Goal: Find specific page/section: Locate a particular part of the current website

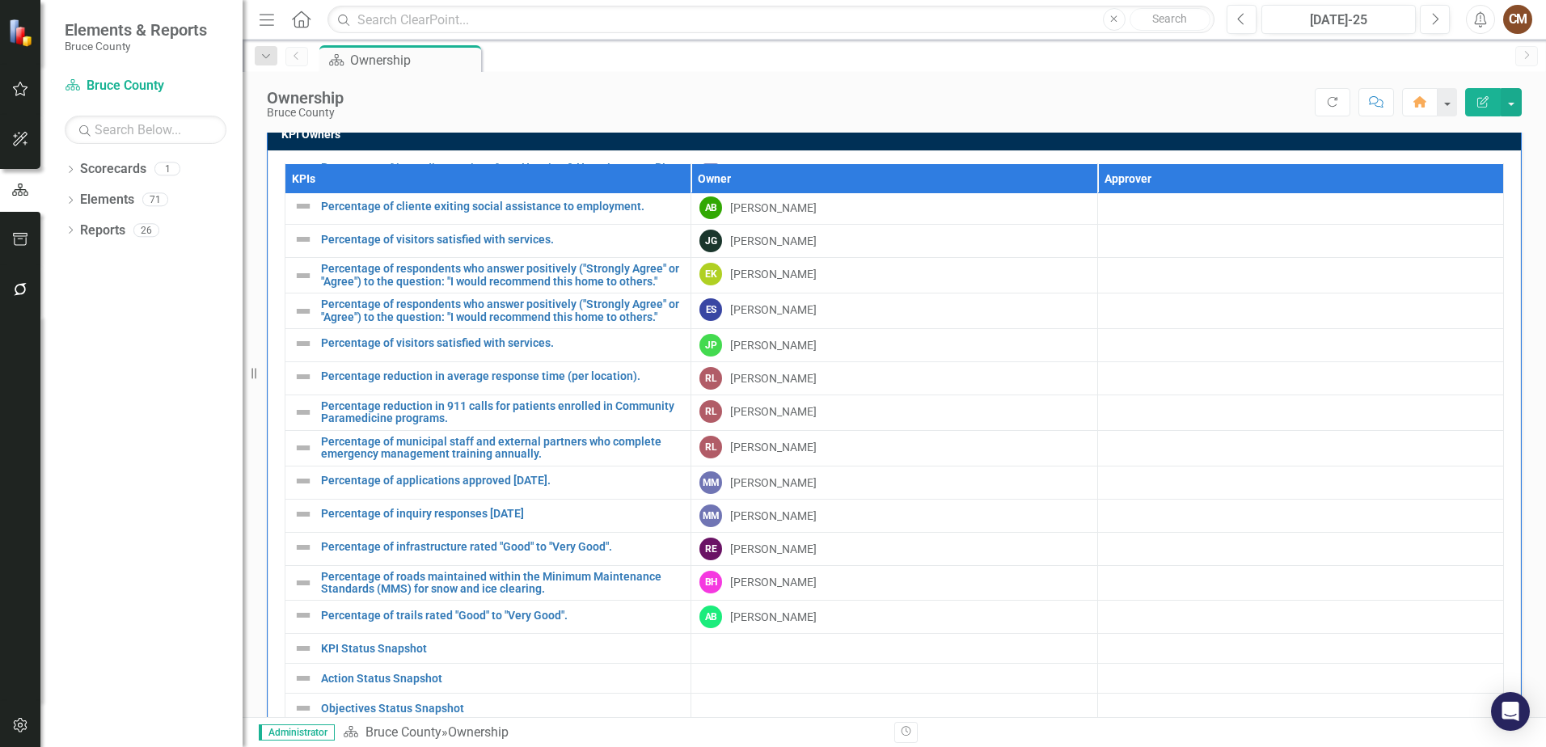
scroll to position [1148, 0]
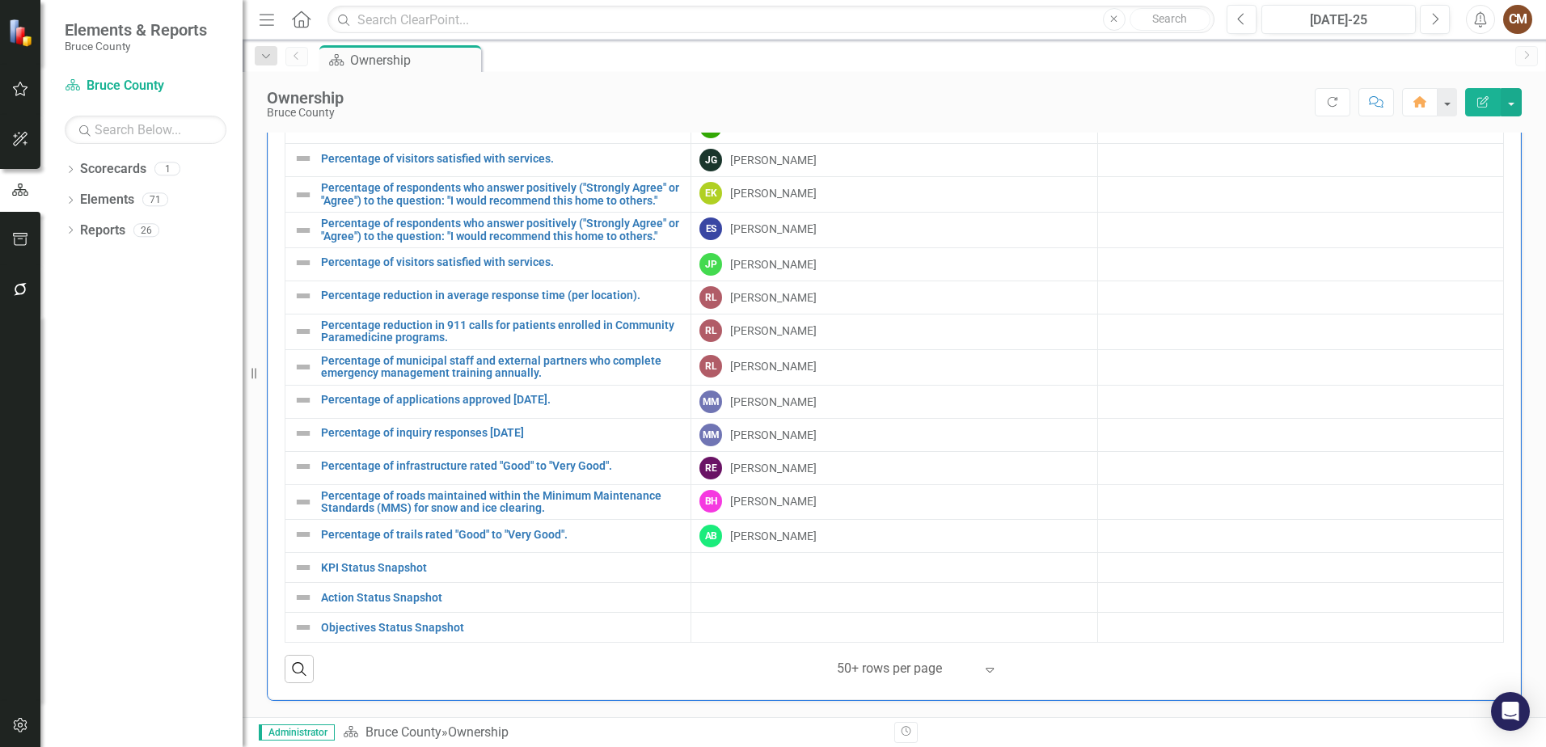
click at [982, 673] on icon "Expand" at bounding box center [990, 669] width 16 height 13
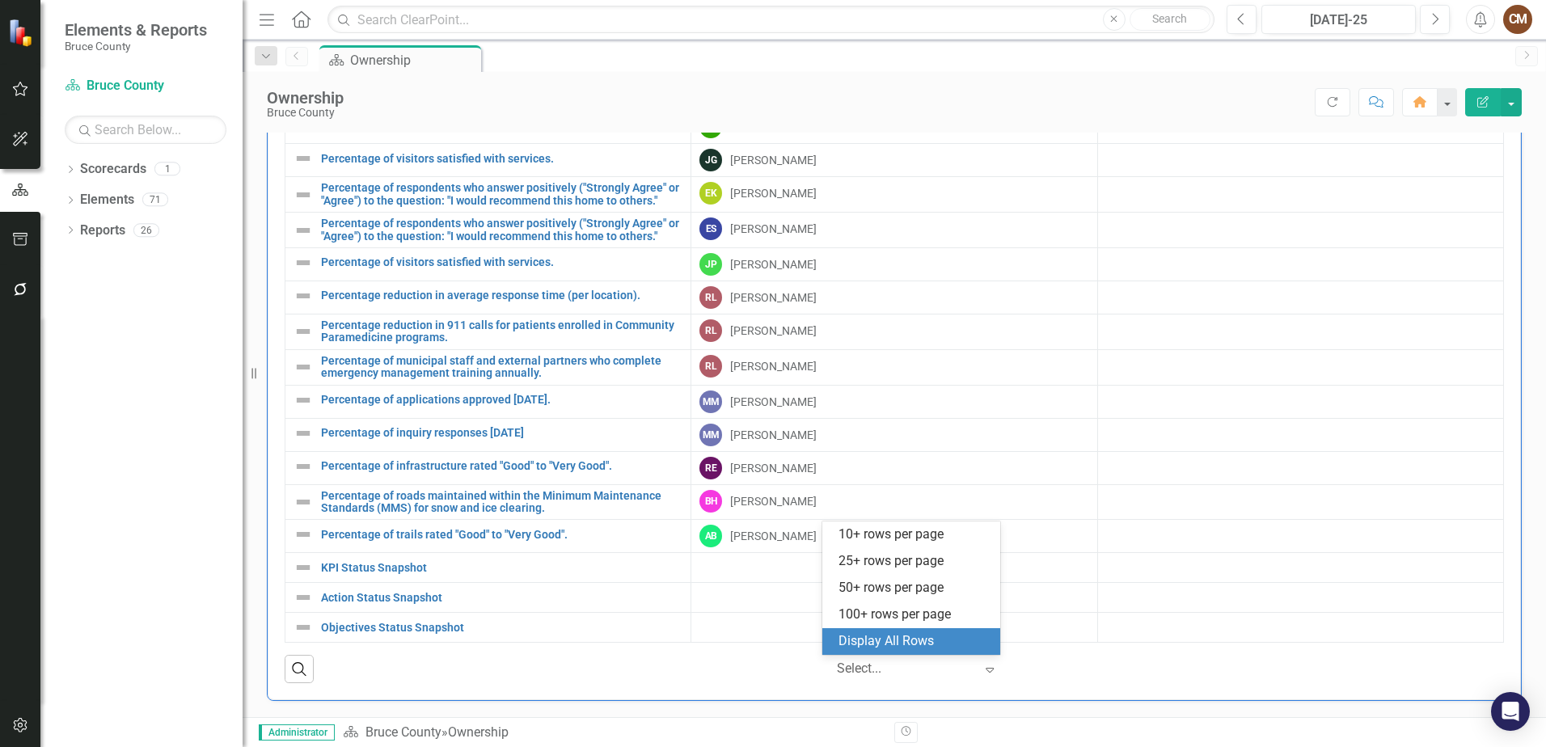
click at [941, 650] on div "Display All Rows" at bounding box center [915, 641] width 152 height 19
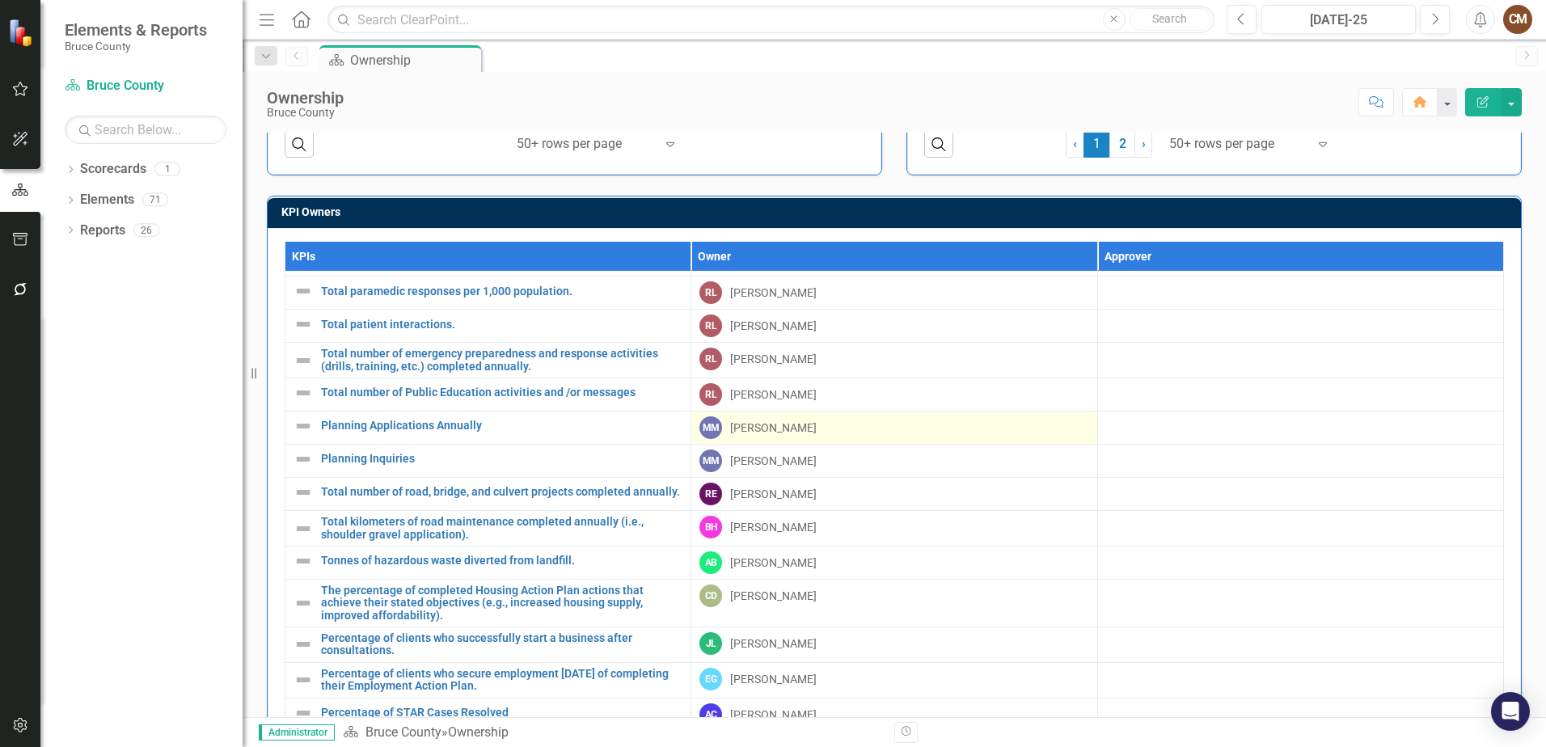
scroll to position [1148, 0]
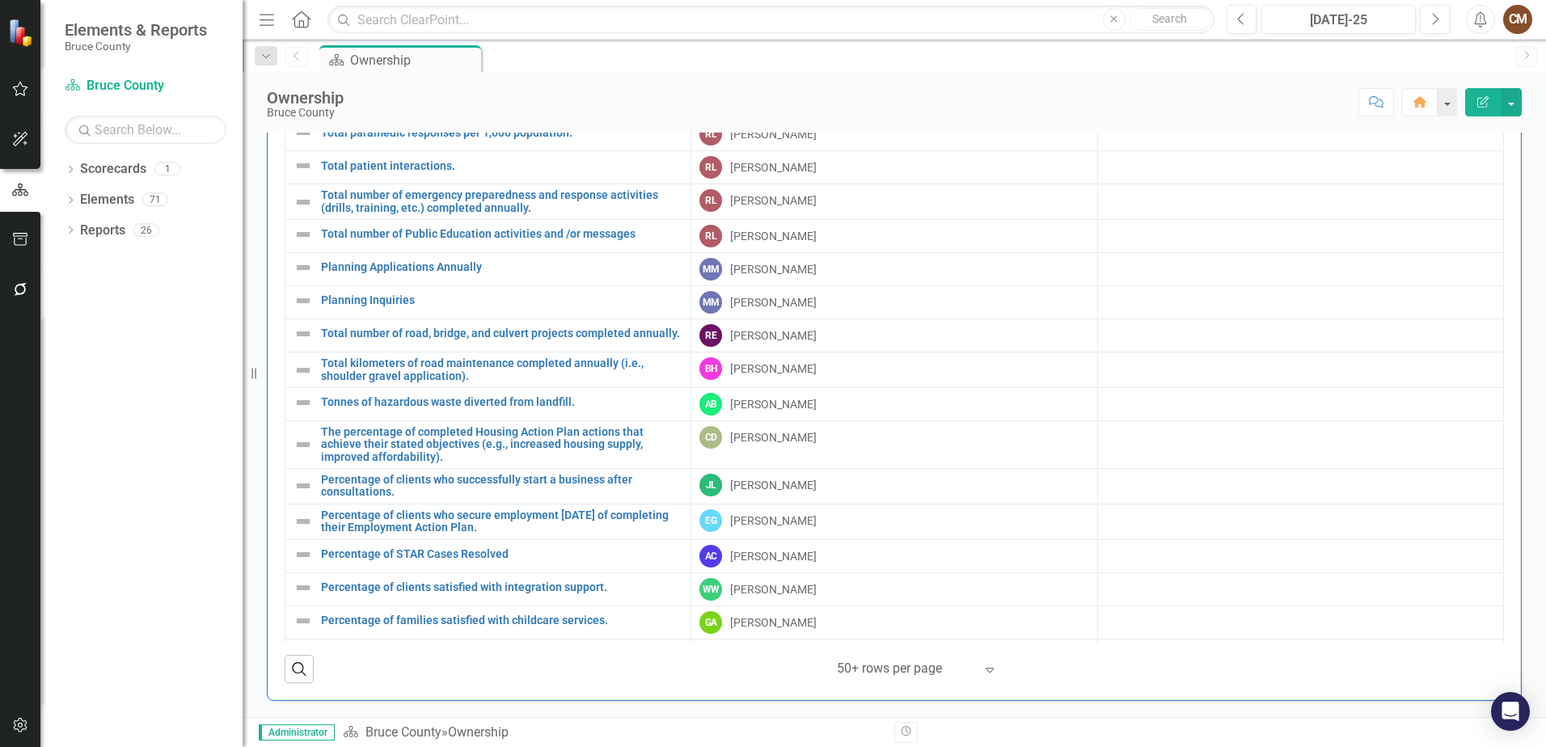
click at [985, 667] on icon "Expand" at bounding box center [990, 669] width 16 height 13
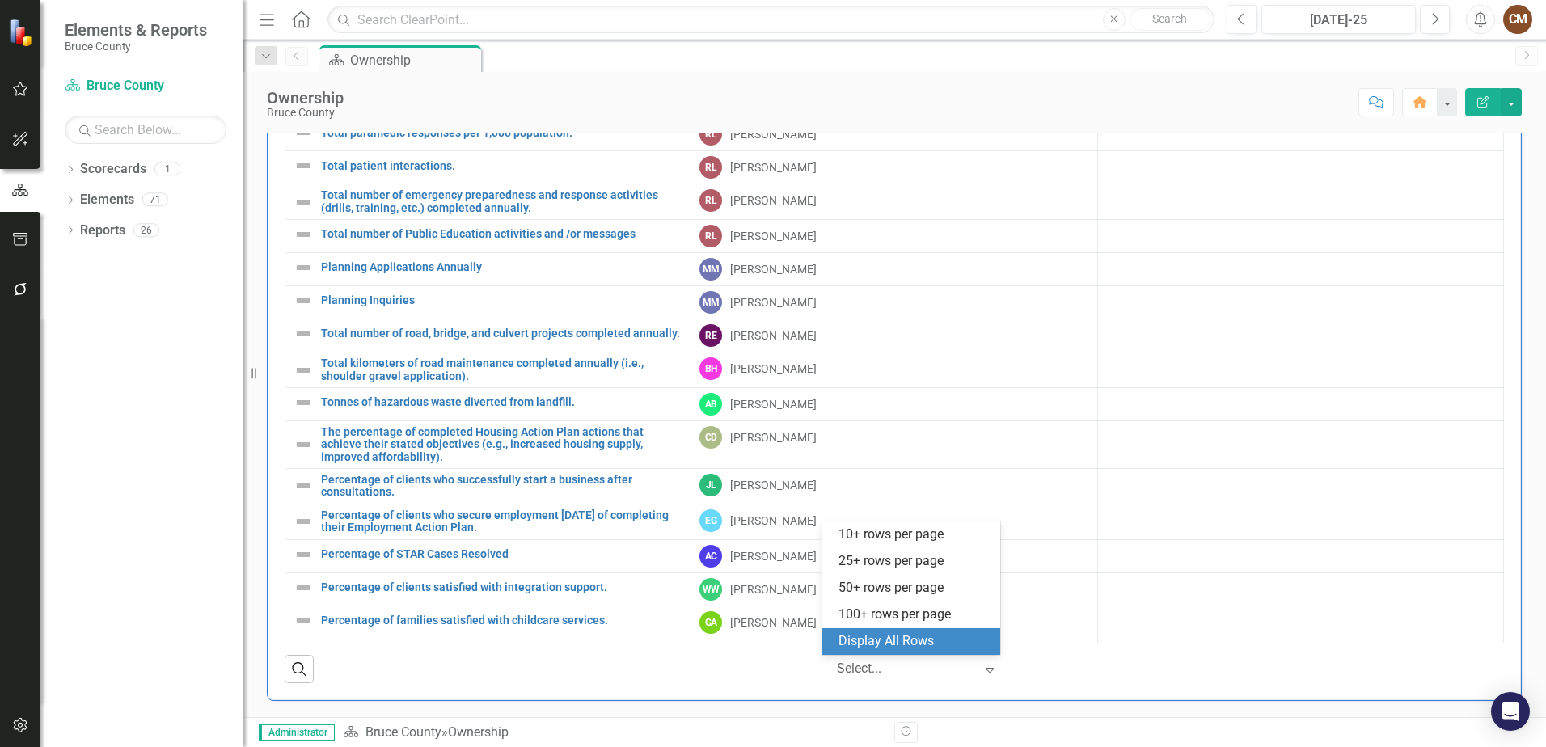
click at [921, 648] on div "Display All Rows" at bounding box center [915, 641] width 152 height 19
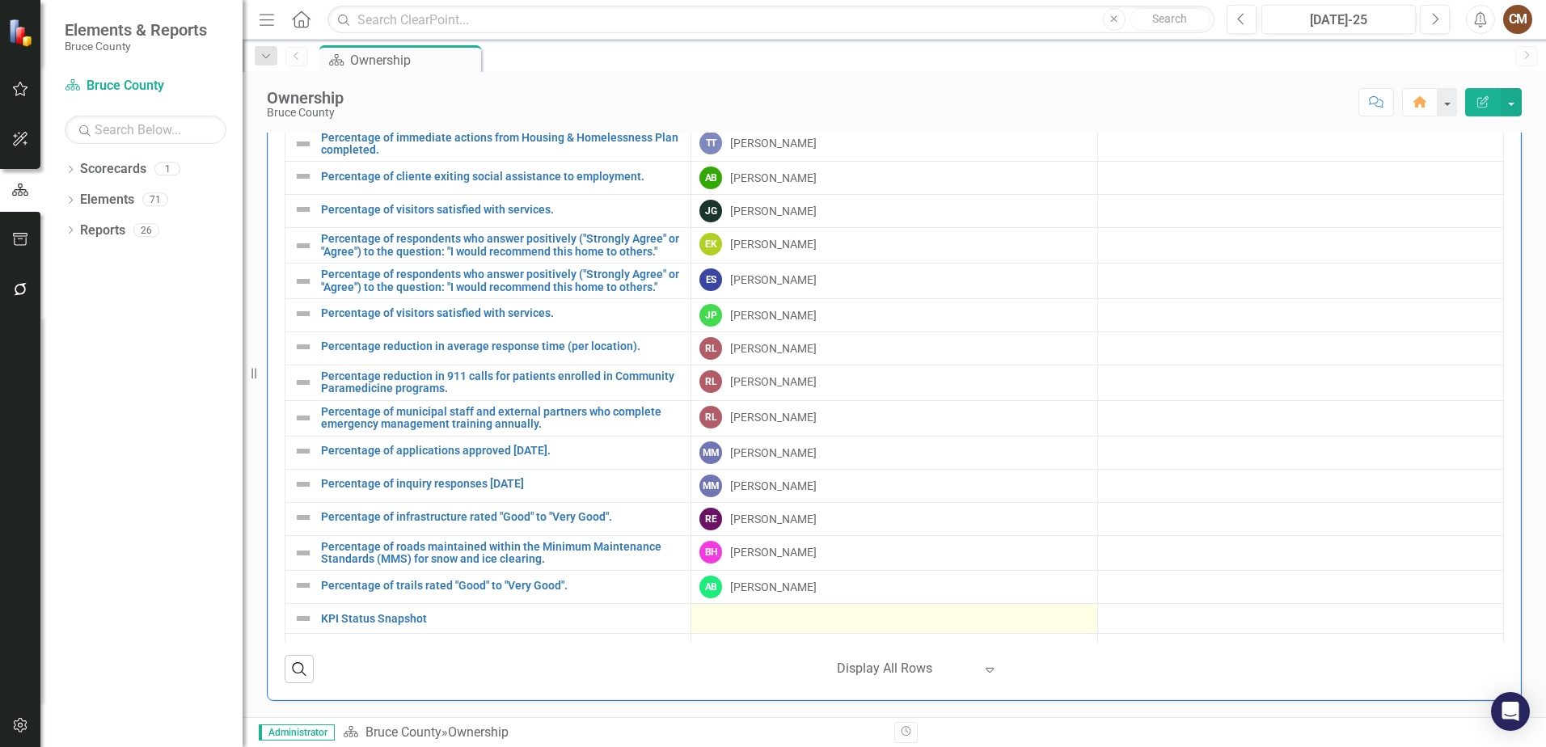
scroll to position [968, 0]
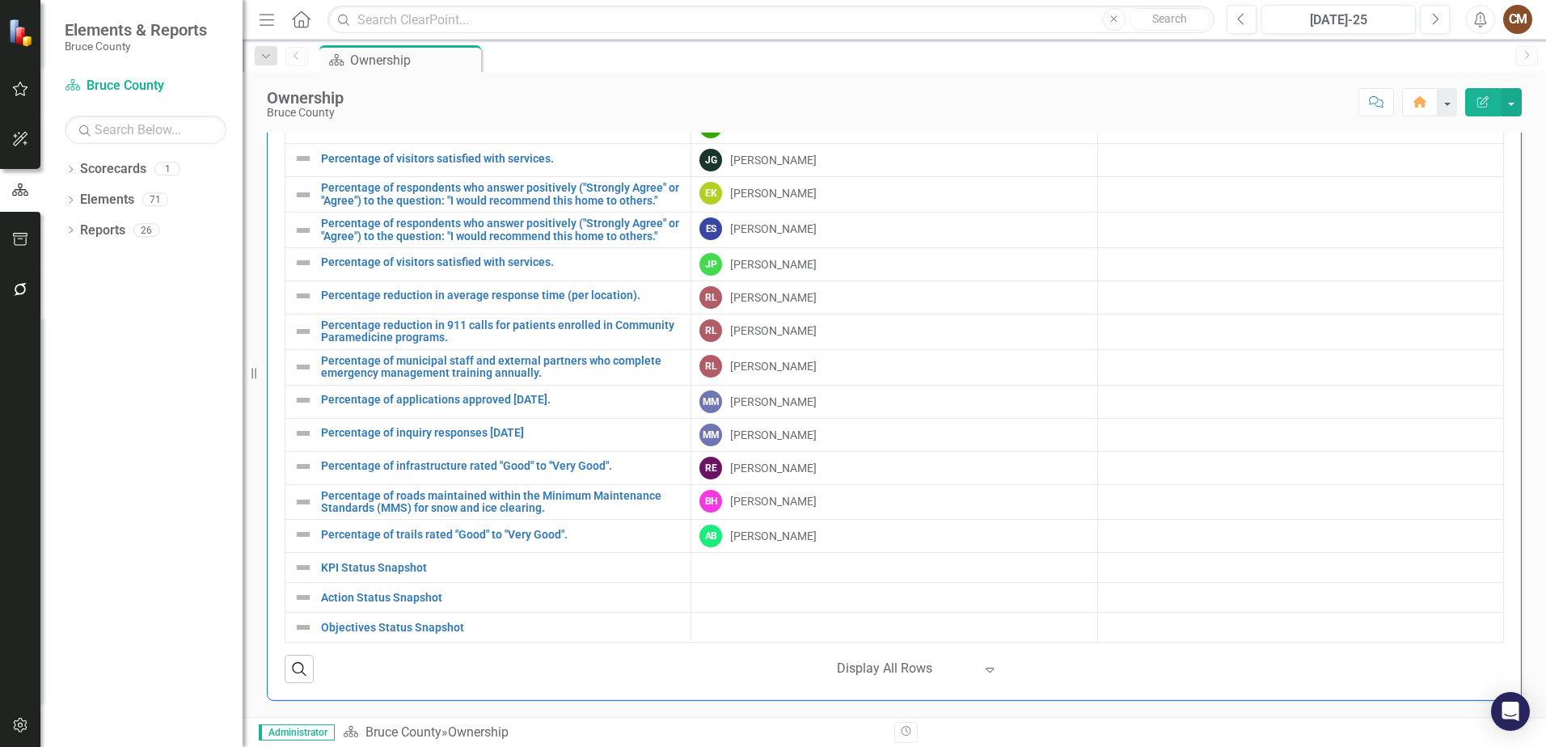
click at [985, 672] on icon "Expand" at bounding box center [990, 669] width 16 height 13
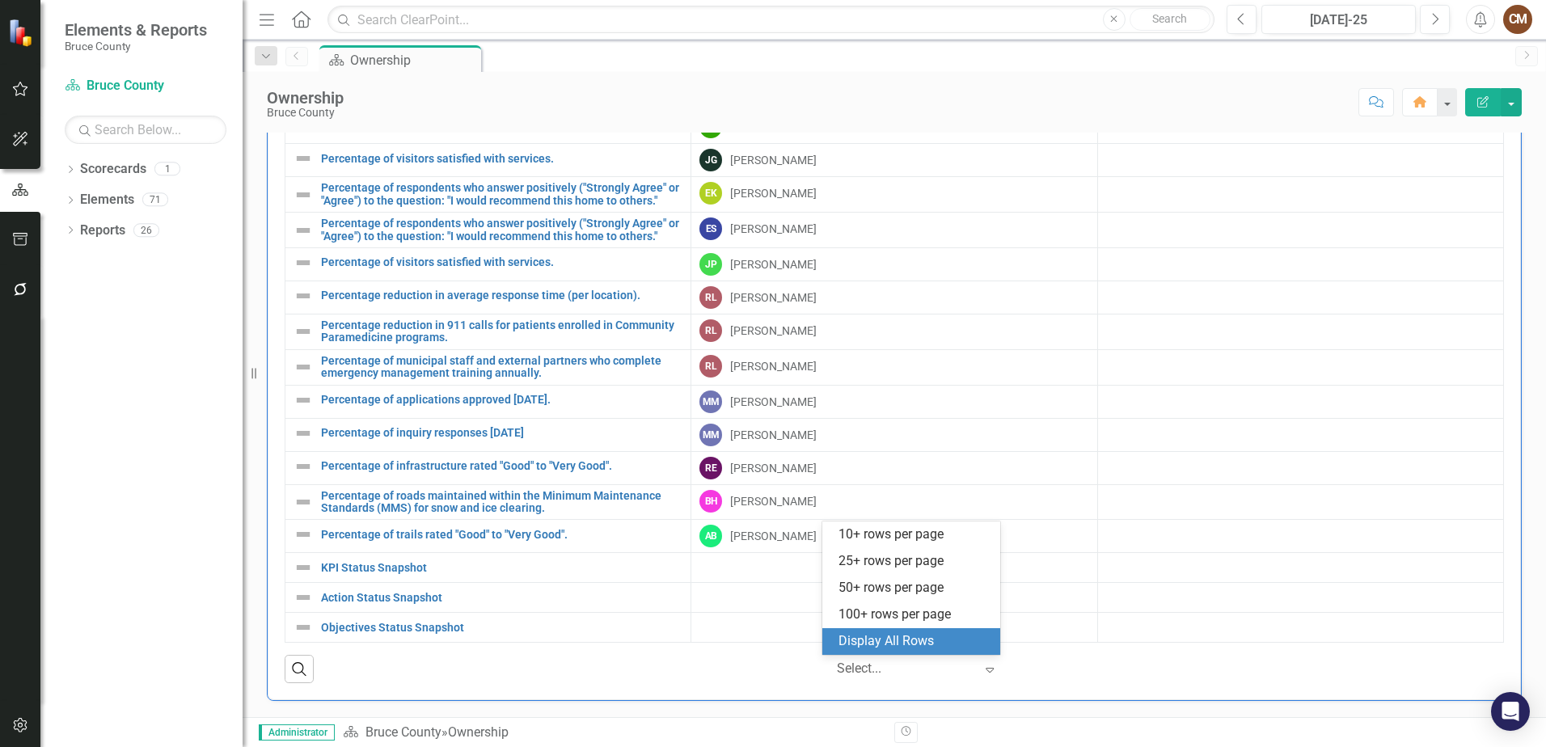
click at [955, 643] on div "Display All Rows" at bounding box center [915, 641] width 152 height 19
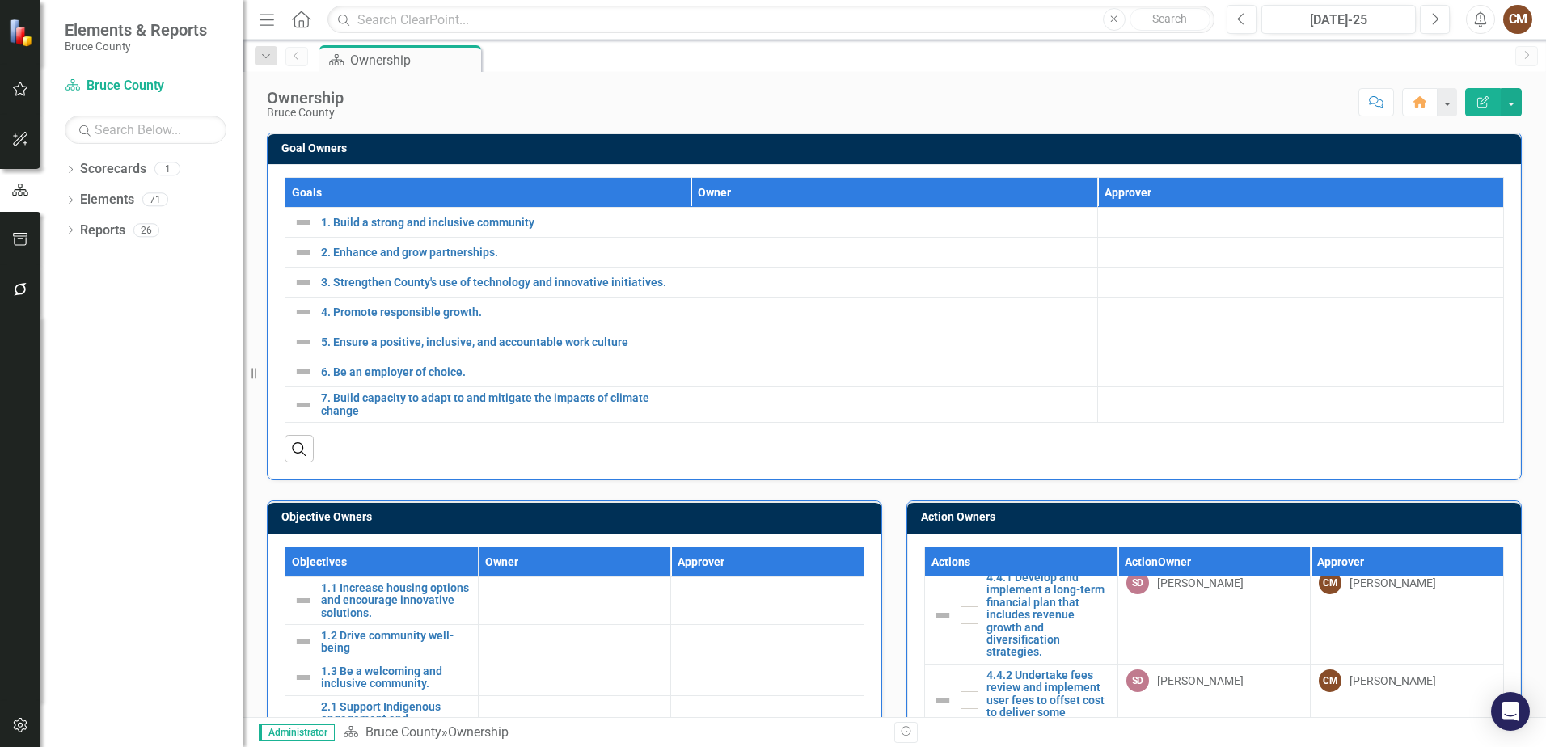
scroll to position [0, 0]
